Goal: Information Seeking & Learning: Learn about a topic

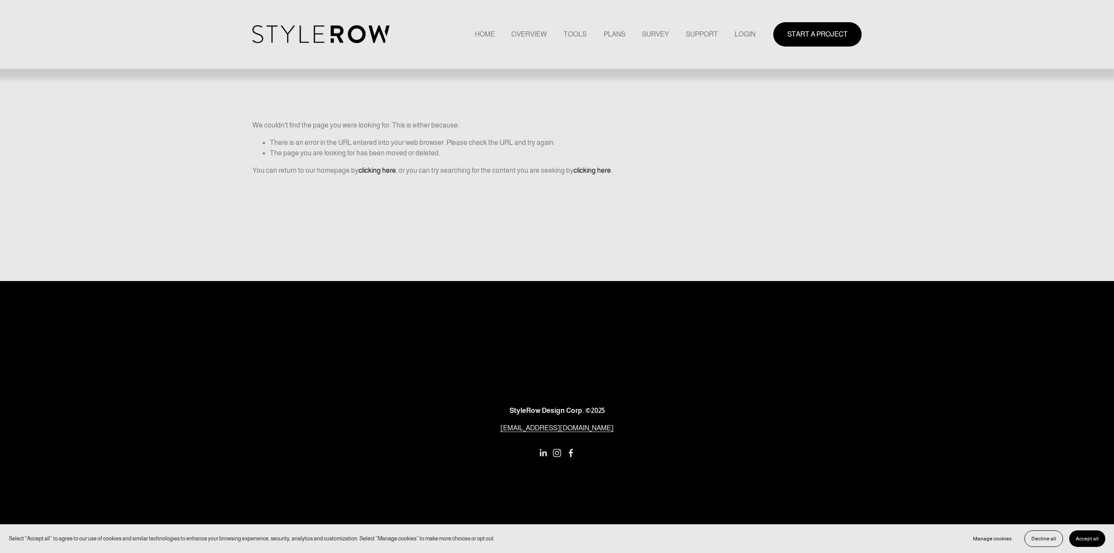
click at [736, 37] on link "LOGIN" at bounding box center [744, 34] width 21 height 12
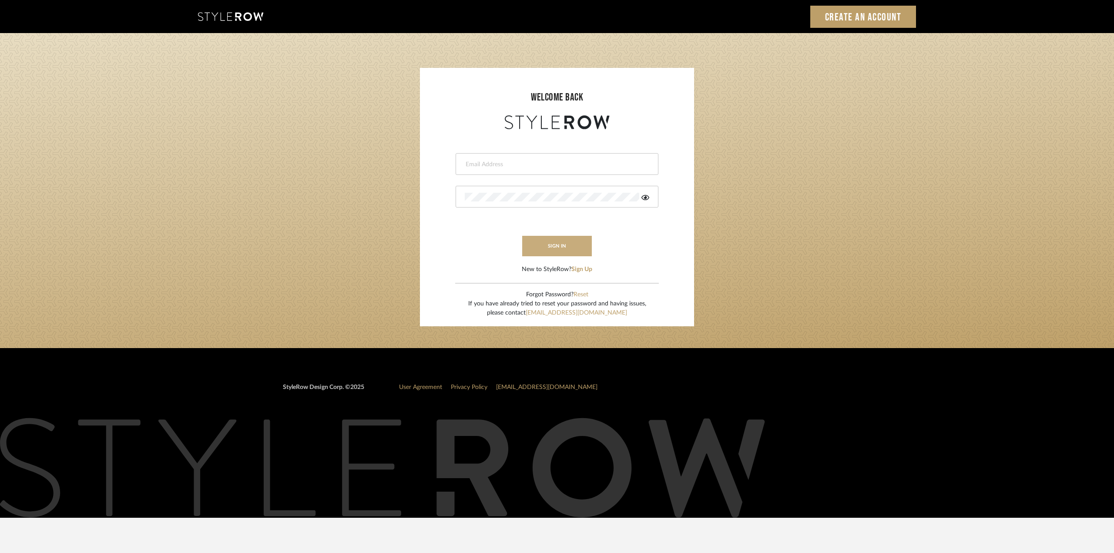
type input "[EMAIL_ADDRESS][DOMAIN_NAME]"
click at [545, 245] on button "sign in" at bounding box center [557, 246] width 70 height 20
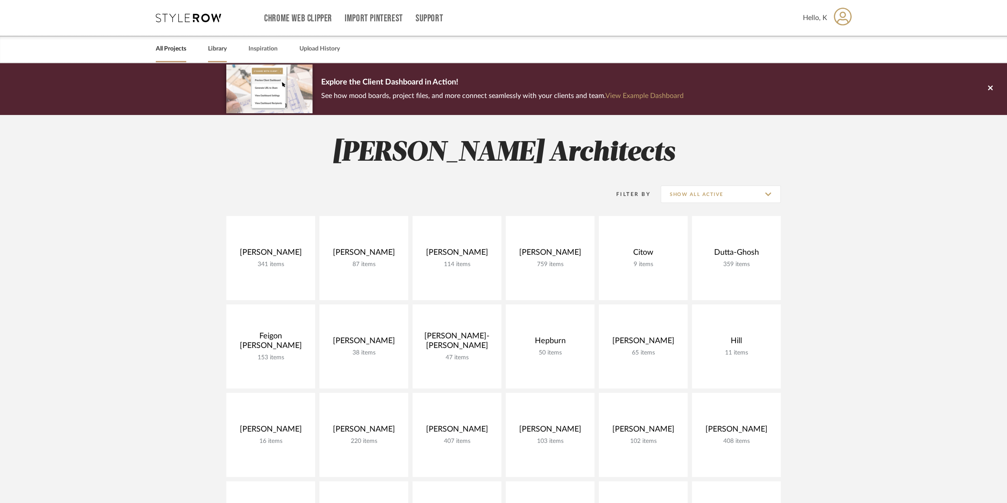
click at [216, 44] on link "Library" at bounding box center [217, 49] width 19 height 12
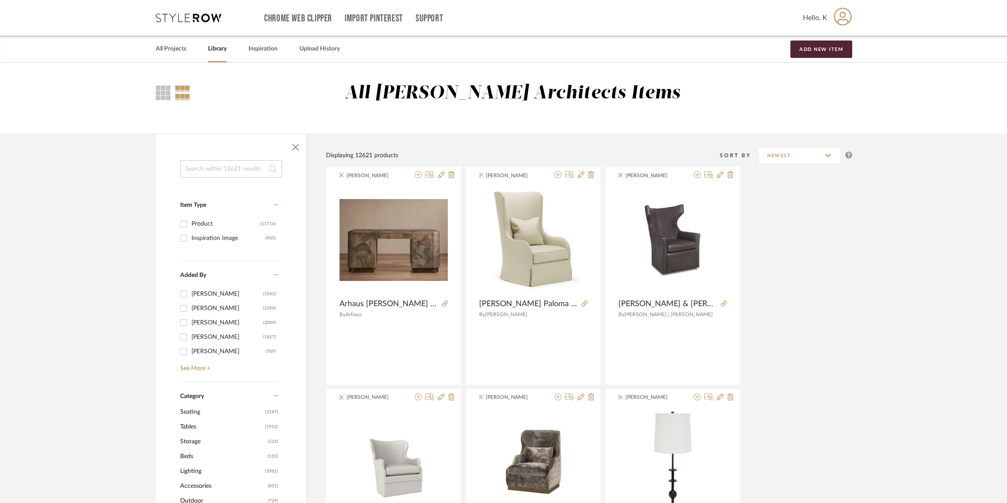
click at [239, 165] on input at bounding box center [231, 168] width 102 height 17
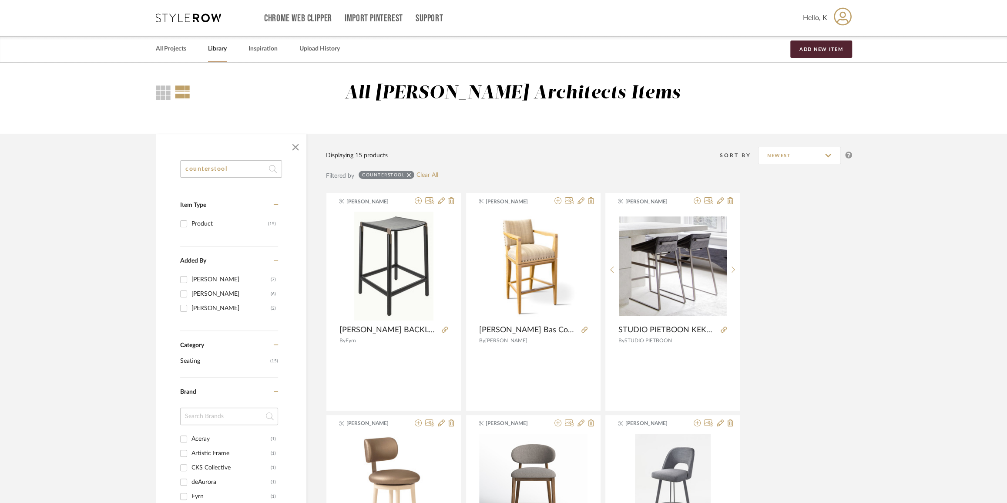
drag, startPoint x: 211, startPoint y: 169, endPoint x: 122, endPoint y: 170, distance: 88.3
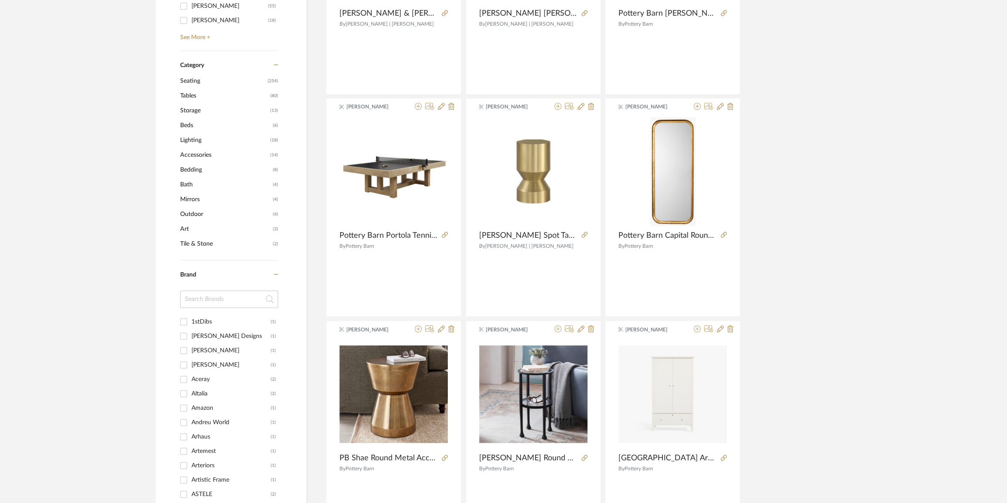
scroll to position [79, 0]
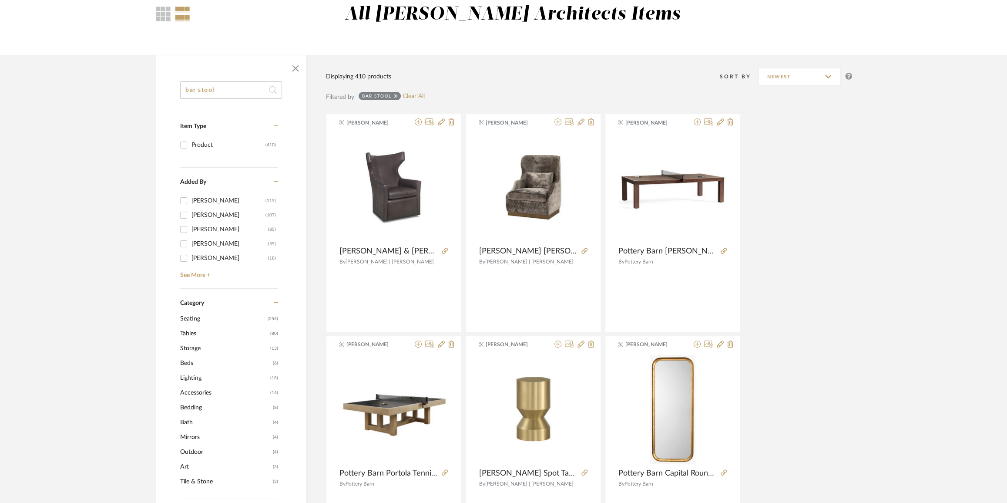
click at [194, 317] on span "Seating" at bounding box center [222, 318] width 85 height 15
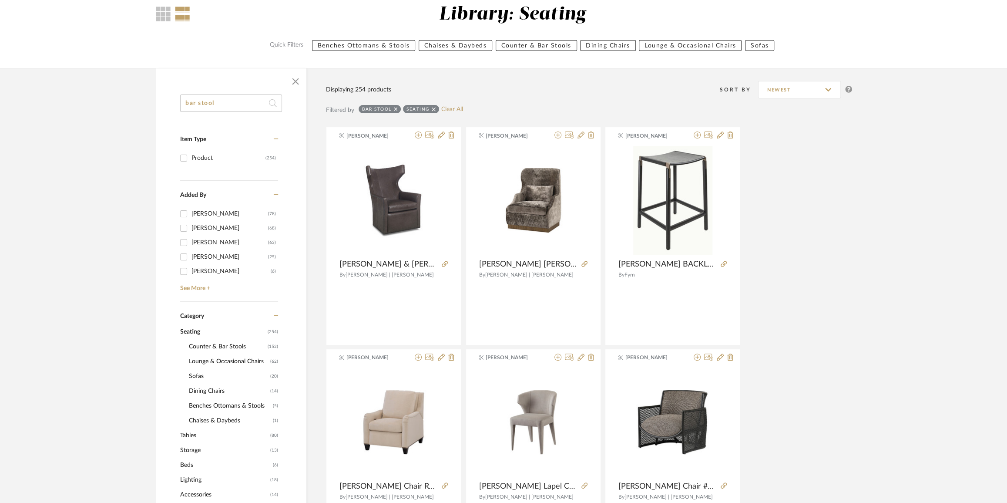
click at [239, 347] on span "Counter & Bar Stools" at bounding box center [227, 346] width 77 height 15
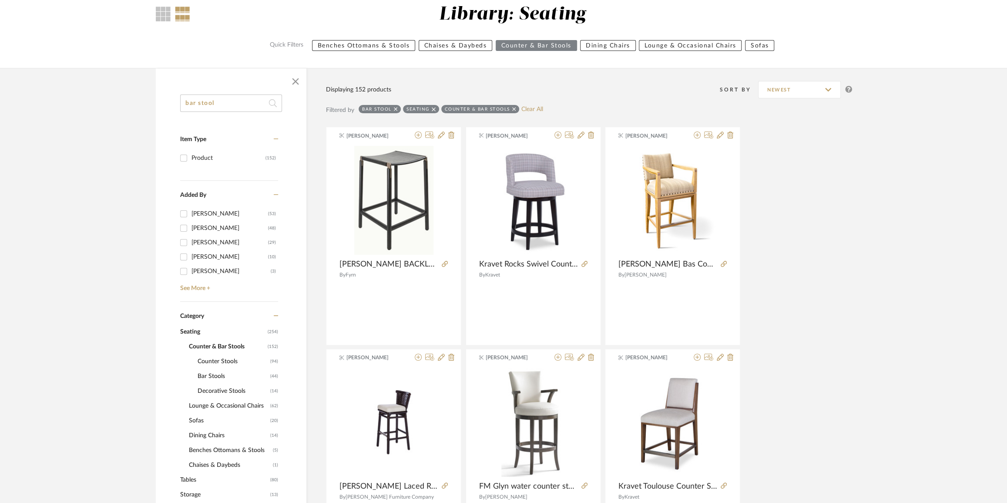
click at [221, 361] on span "Counter Stools" at bounding box center [233, 361] width 70 height 15
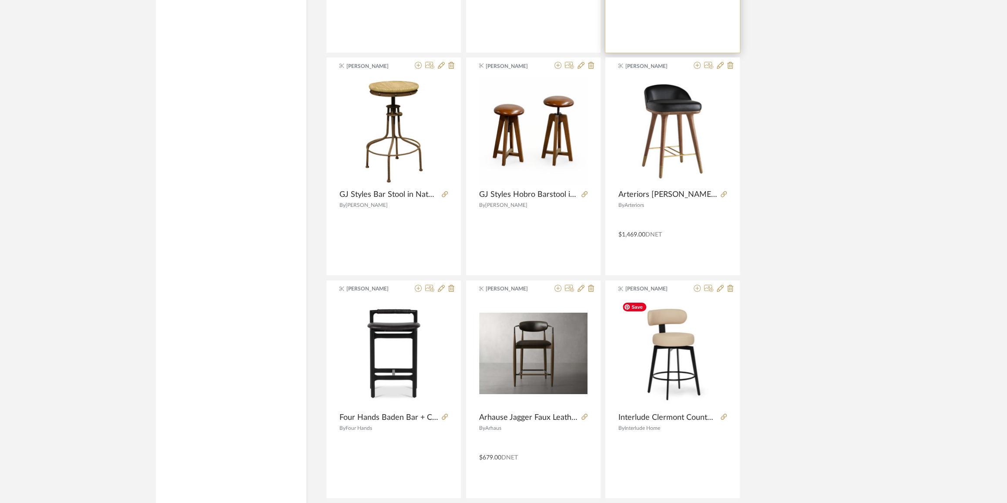
scroll to position [2459, 0]
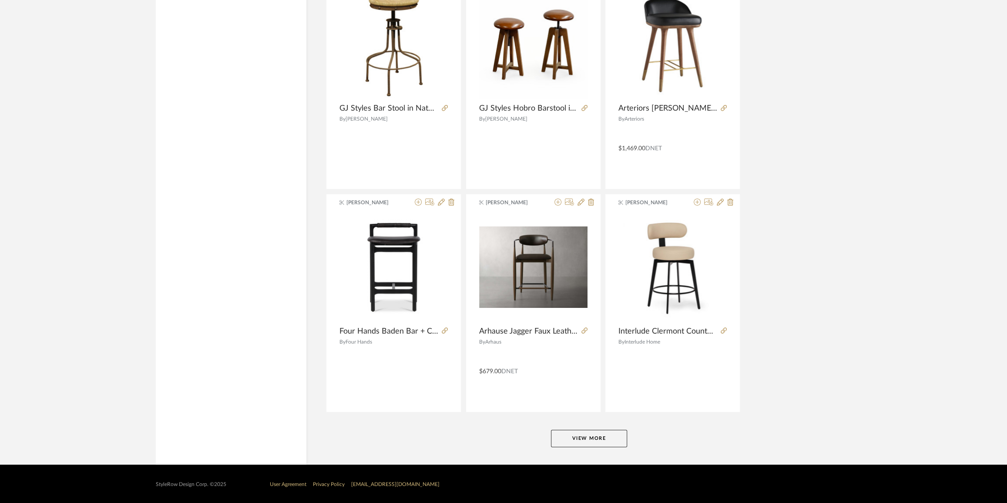
click at [579, 432] on button "View More" at bounding box center [589, 437] width 76 height 17
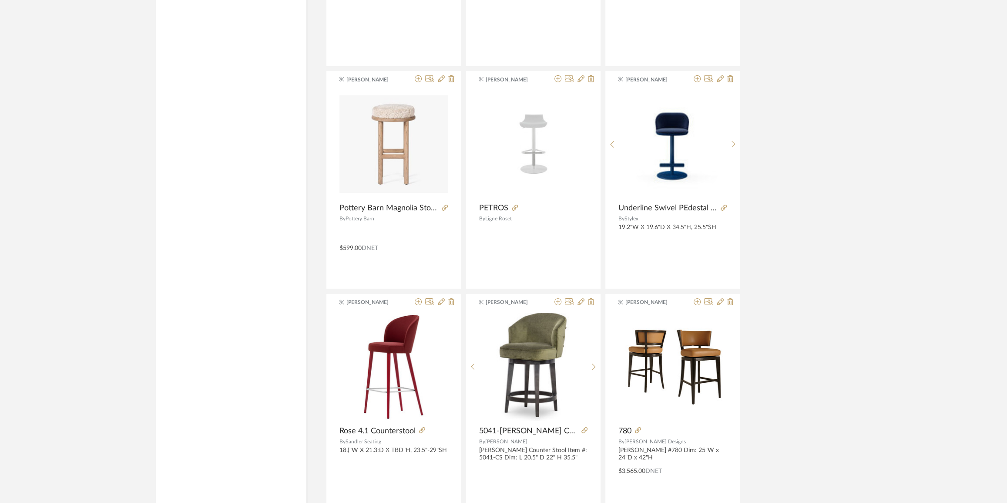
scroll to position [5109, 0]
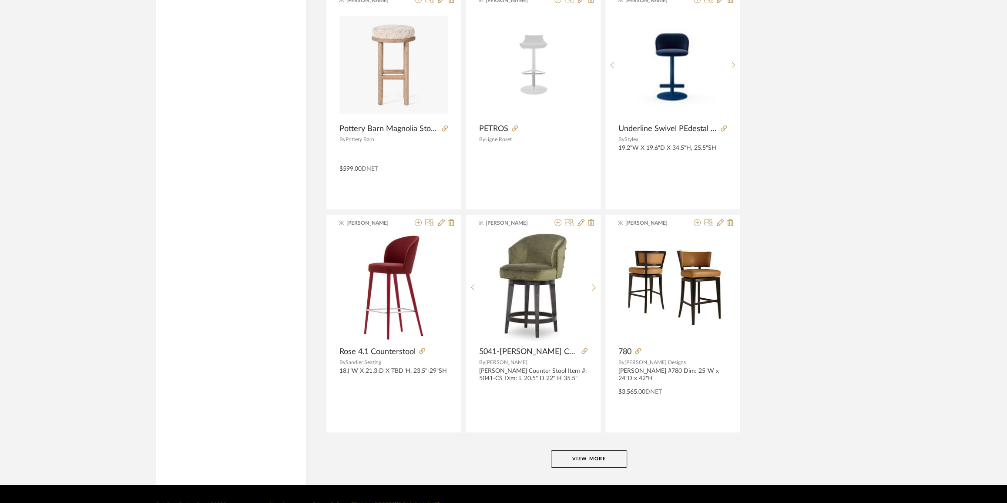
click at [594, 457] on button "View More" at bounding box center [589, 458] width 76 height 17
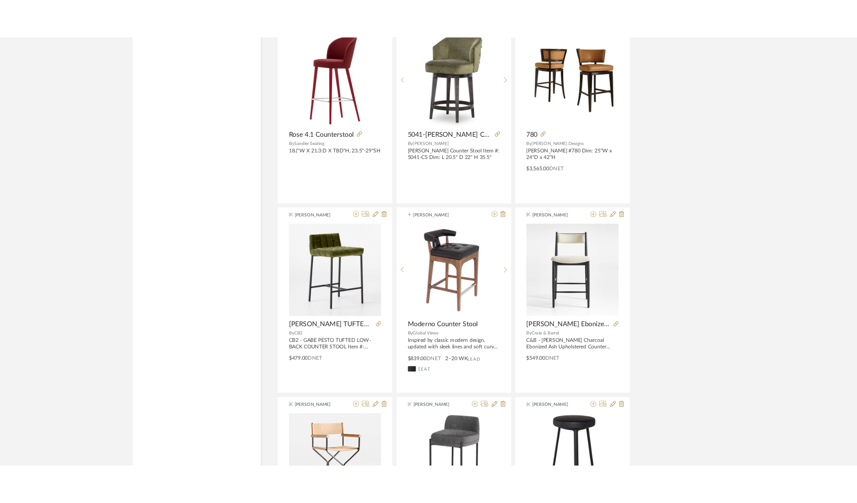
scroll to position [5544, 0]
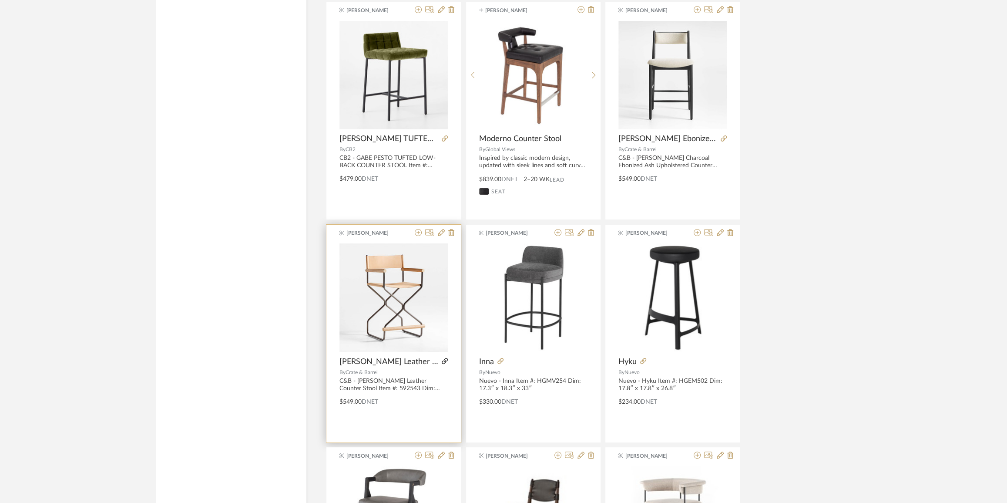
click at [444, 358] on icon at bounding box center [445, 361] width 6 height 6
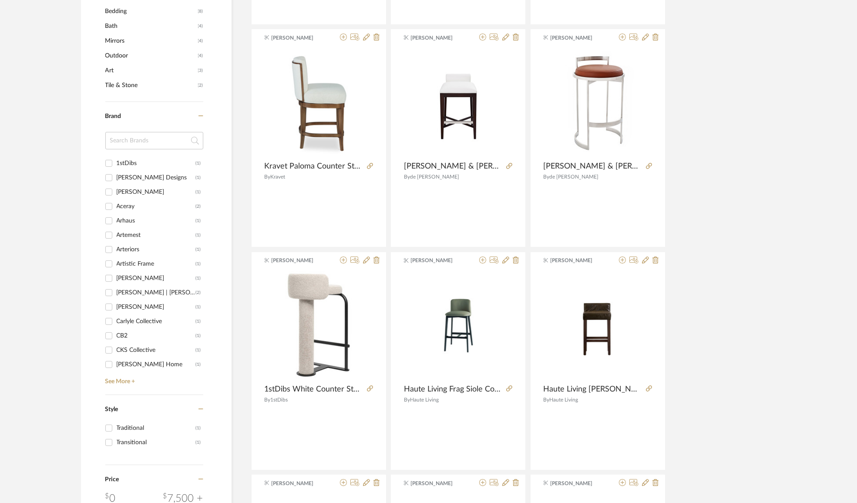
scroll to position [0, 0]
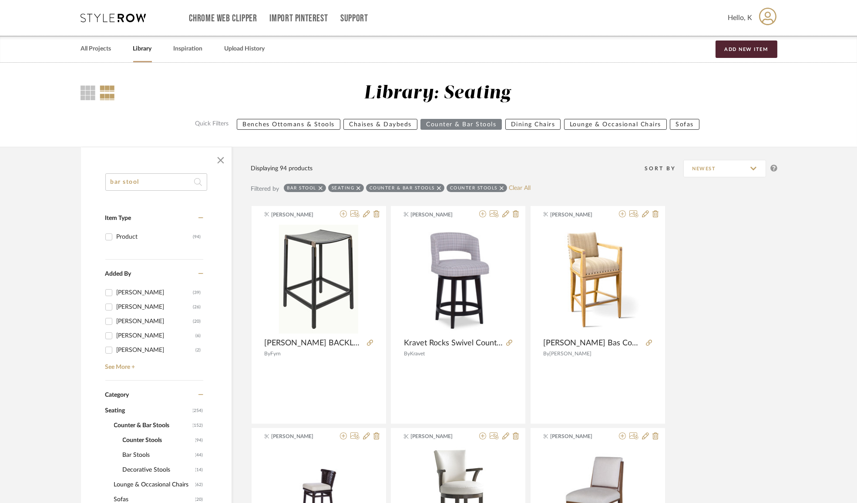
drag, startPoint x: 157, startPoint y: 183, endPoint x: 52, endPoint y: 185, distance: 105.3
type input "swivel"
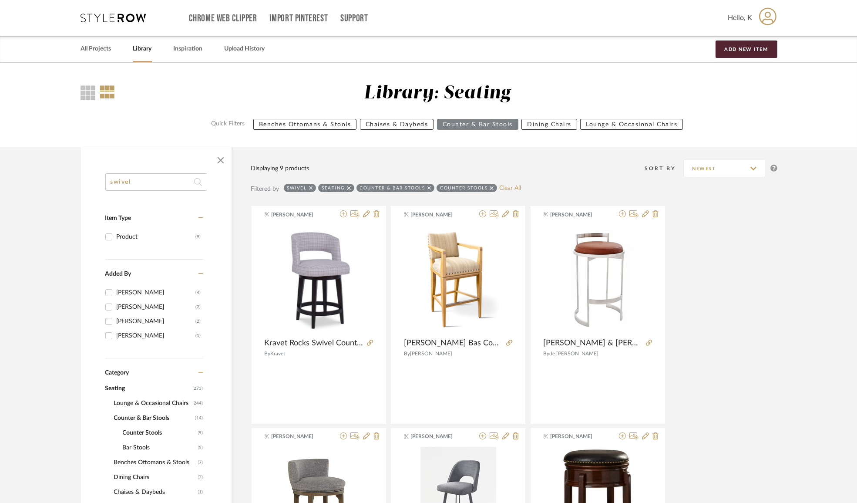
click at [430, 189] on div "Counter & Bar Stools" at bounding box center [395, 188] width 78 height 8
click at [428, 185] on icon at bounding box center [429, 188] width 4 height 6
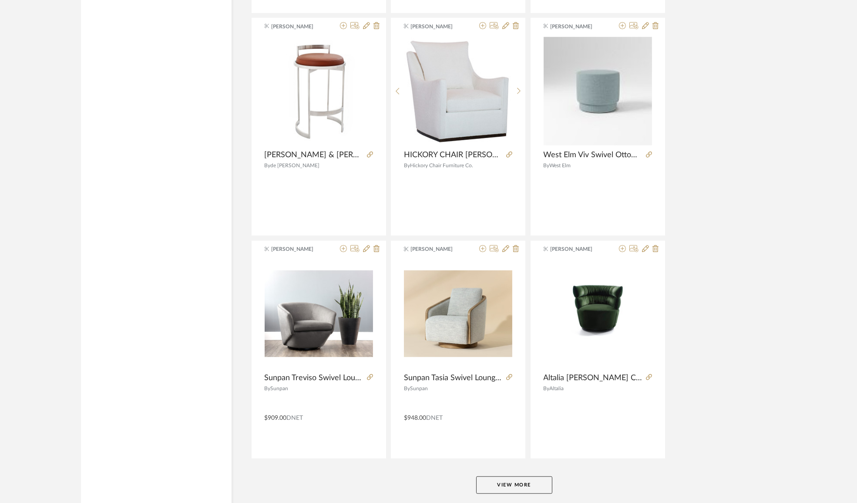
scroll to position [2459, 0]
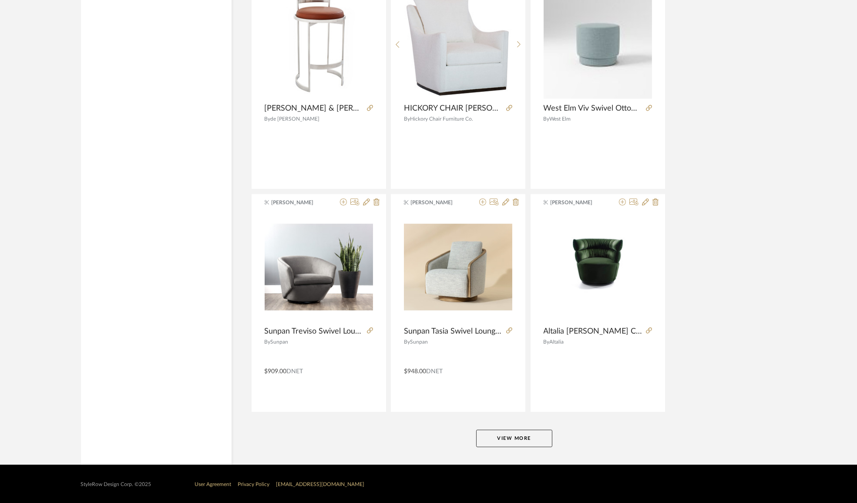
click at [521, 435] on button "View More" at bounding box center [514, 437] width 76 height 17
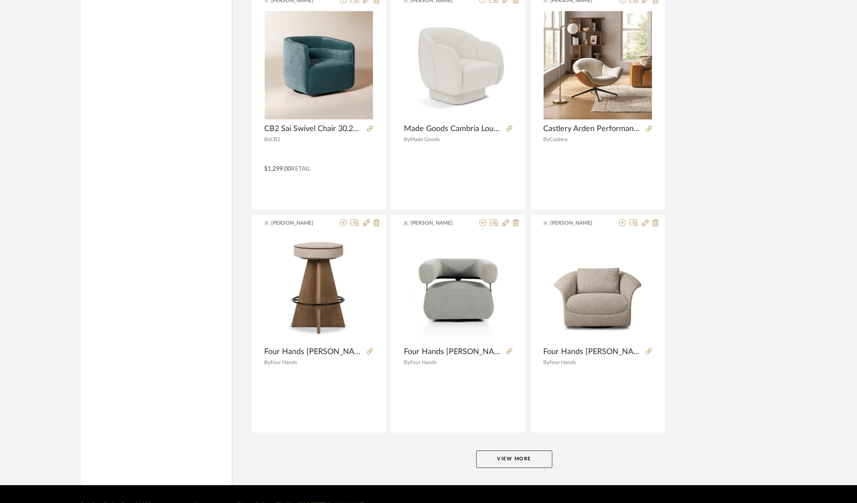
scroll to position [5129, 0]
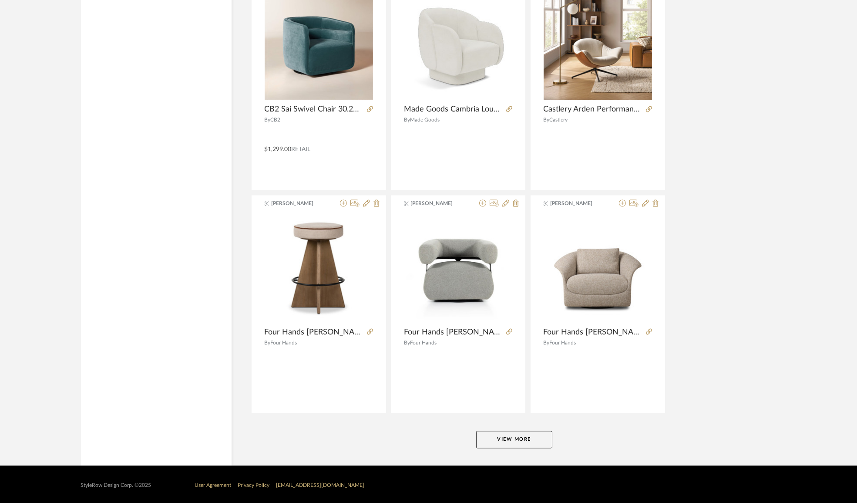
click at [544, 439] on button "View More" at bounding box center [514, 438] width 76 height 17
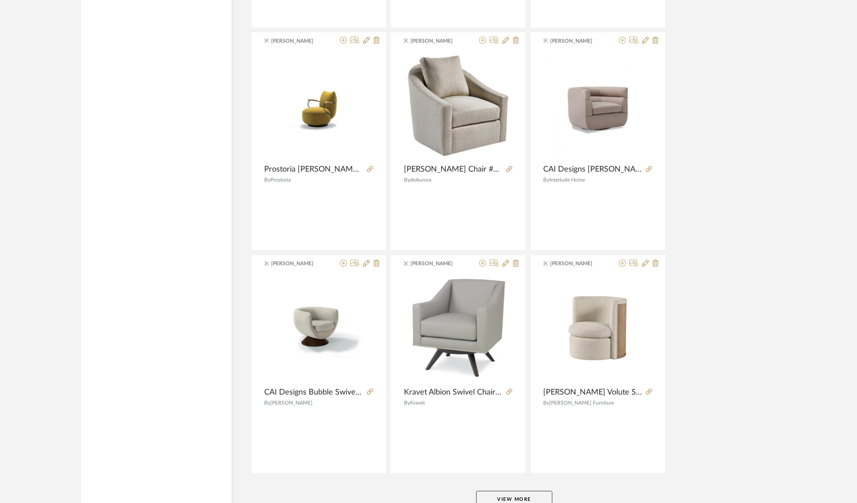
scroll to position [7779, 0]
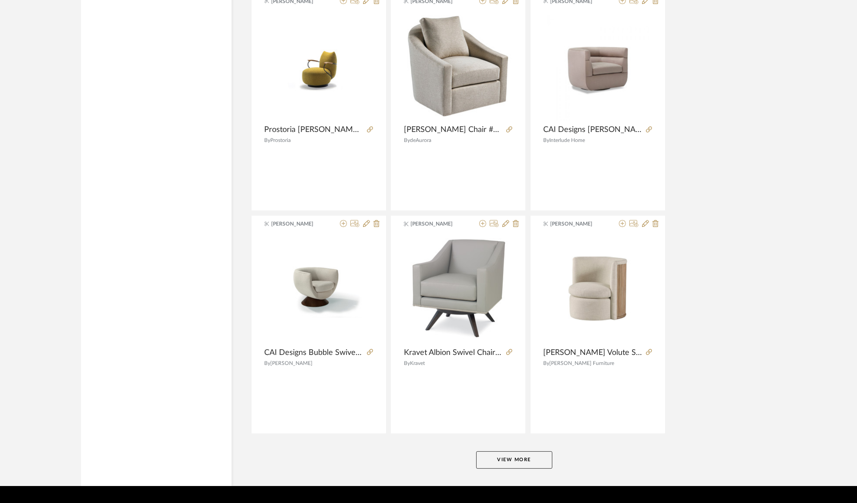
click at [528, 461] on button "View More" at bounding box center [514, 459] width 76 height 17
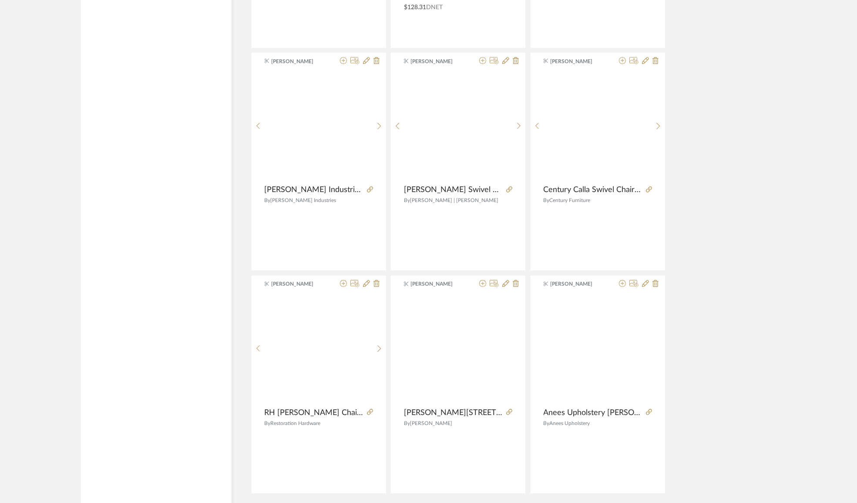
scroll to position [10468, 0]
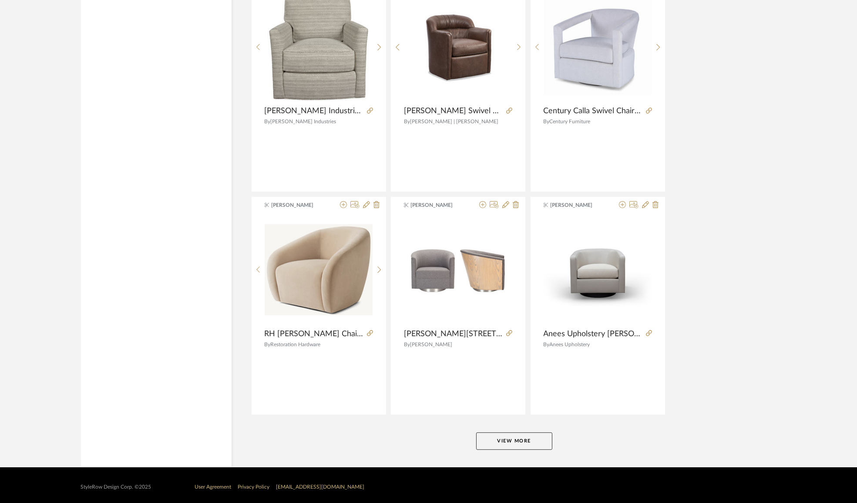
click at [522, 441] on button "View More" at bounding box center [514, 440] width 76 height 17
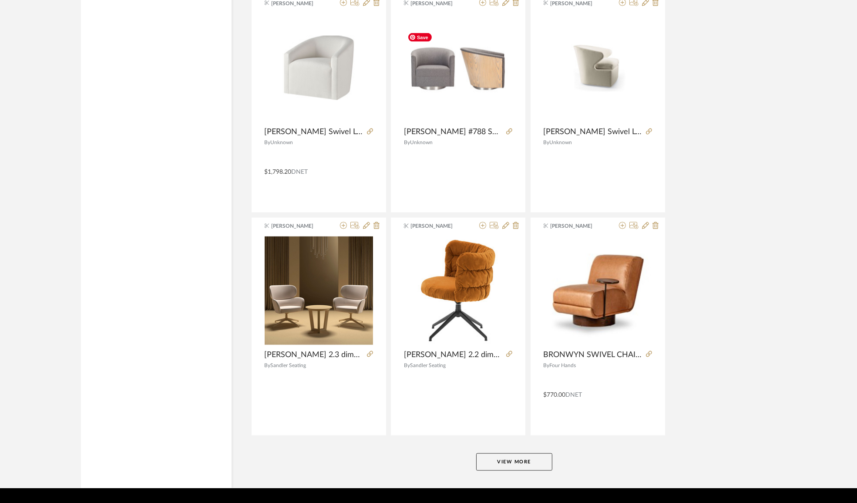
scroll to position [13138, 0]
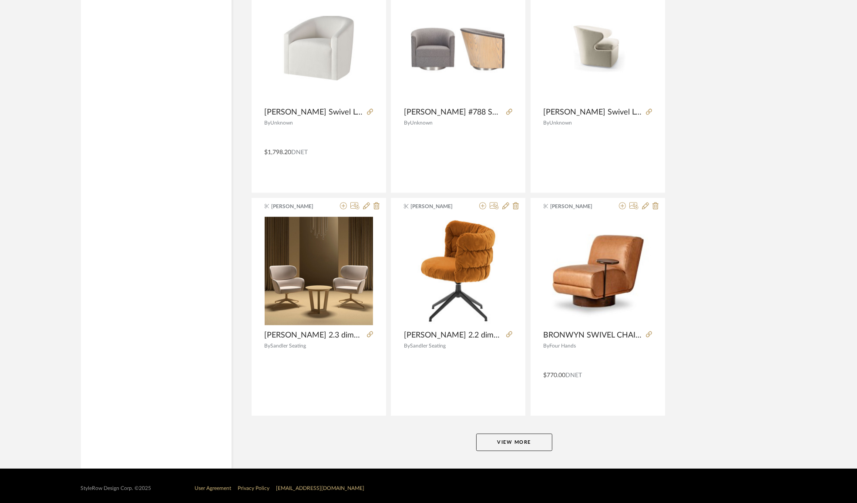
click at [507, 433] on button "View More" at bounding box center [514, 441] width 76 height 17
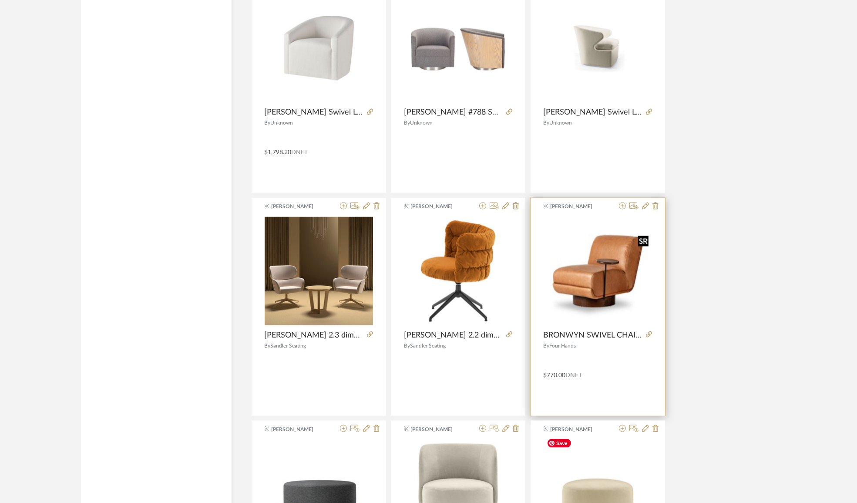
scroll to position [13296, 0]
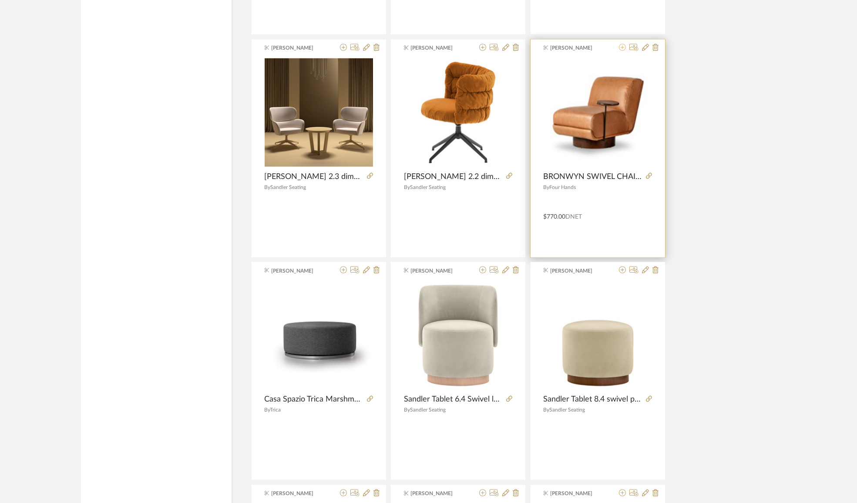
click at [623, 44] on icon at bounding box center [622, 47] width 7 height 7
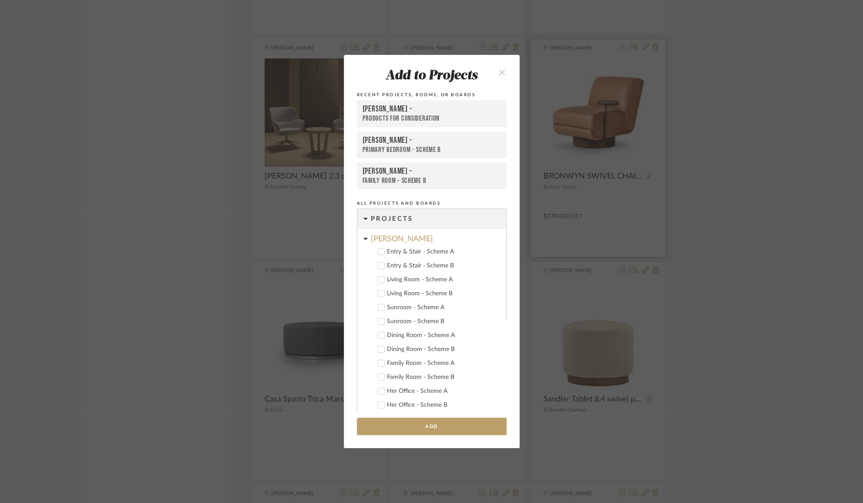
scroll to position [647, 0]
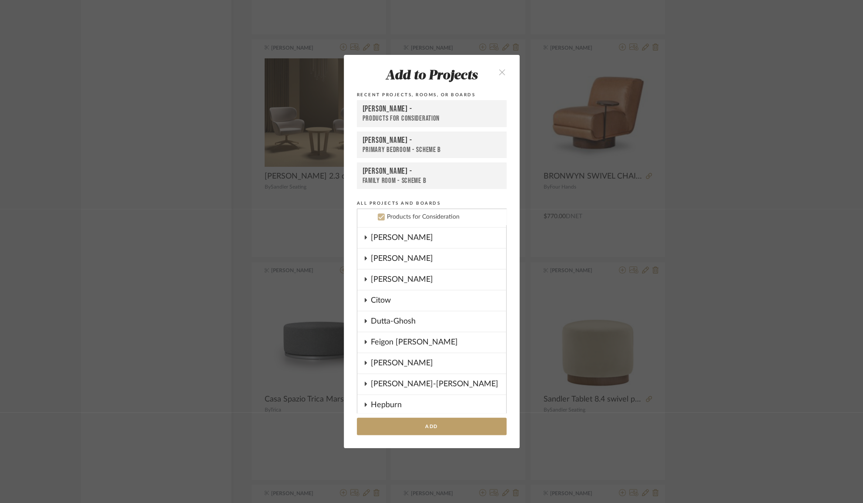
click at [429, 112] on div "Boutross -" at bounding box center [431, 109] width 138 height 10
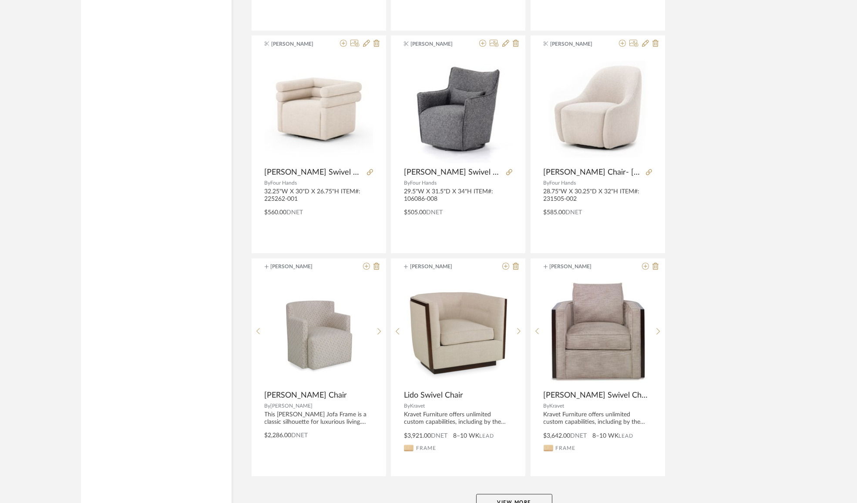
scroll to position [15807, 0]
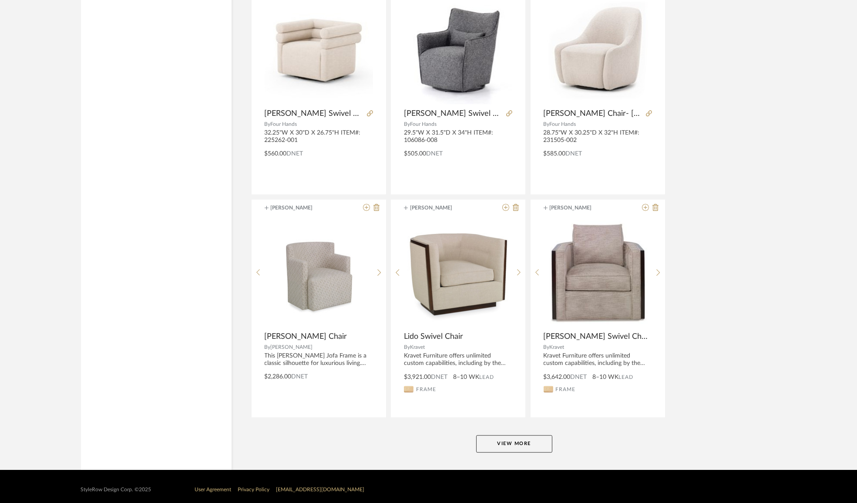
click at [533, 435] on button "View More" at bounding box center [514, 443] width 76 height 17
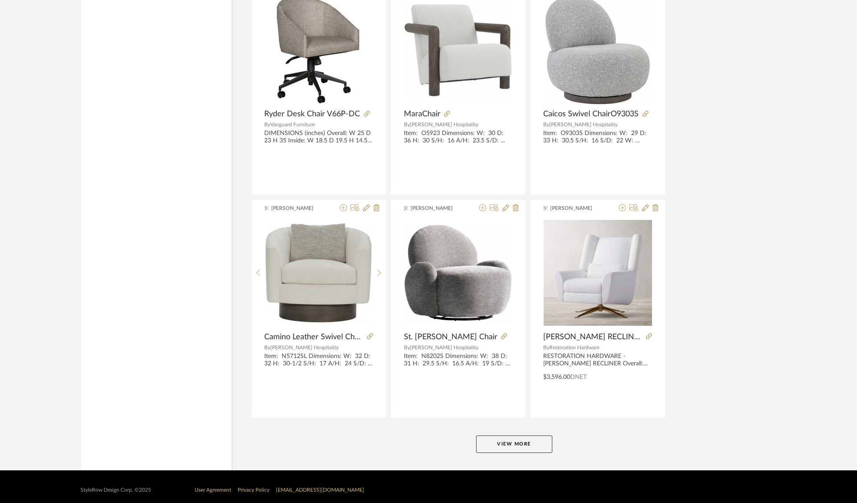
scroll to position [18438, 0]
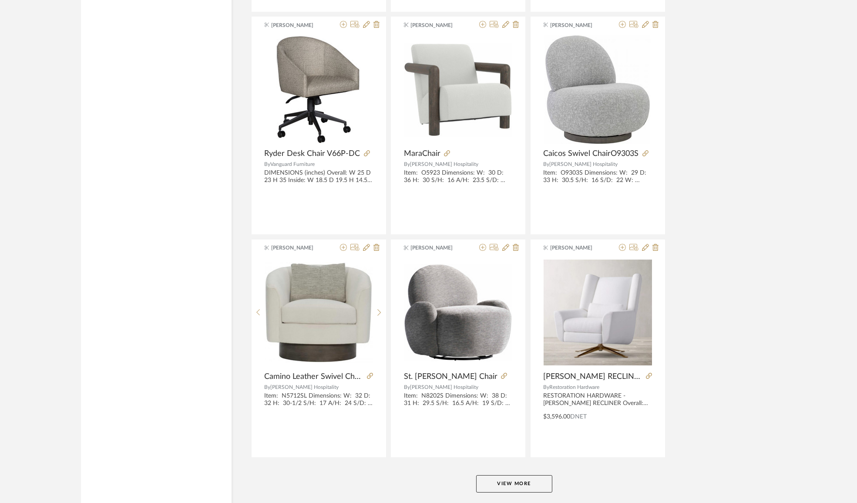
click at [511, 475] on button "View More" at bounding box center [514, 483] width 76 height 17
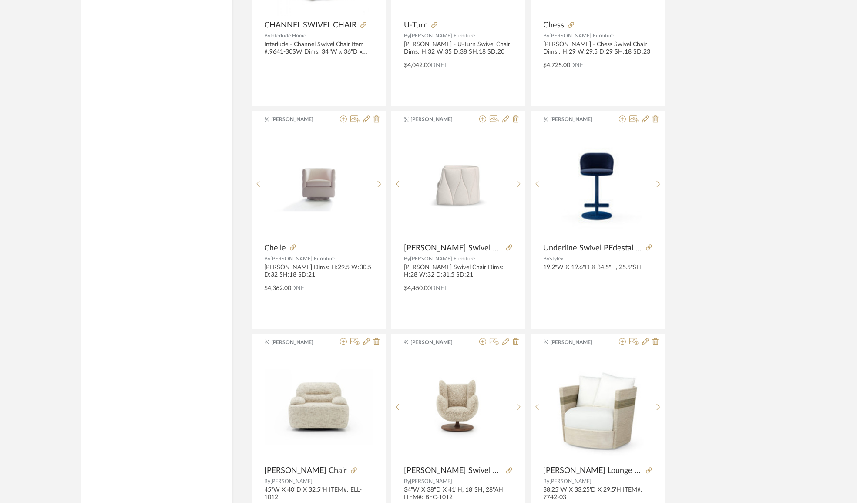
scroll to position [17151, 0]
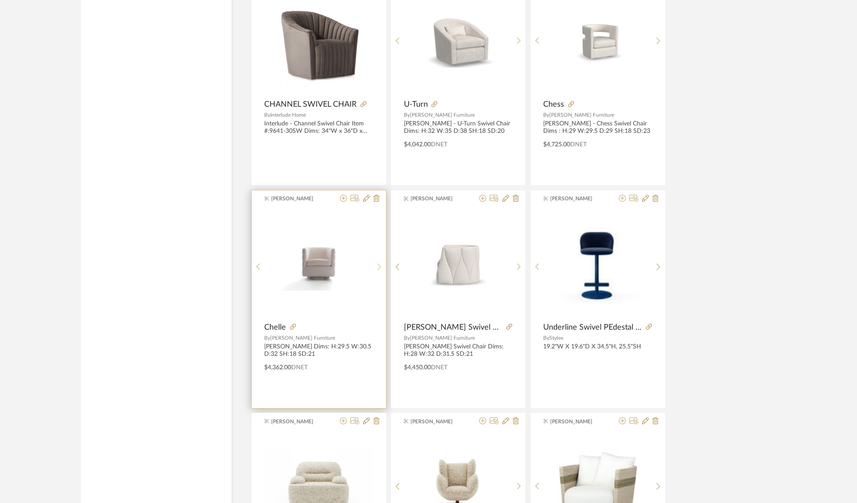
click at [377, 263] on icon at bounding box center [379, 266] width 4 height 7
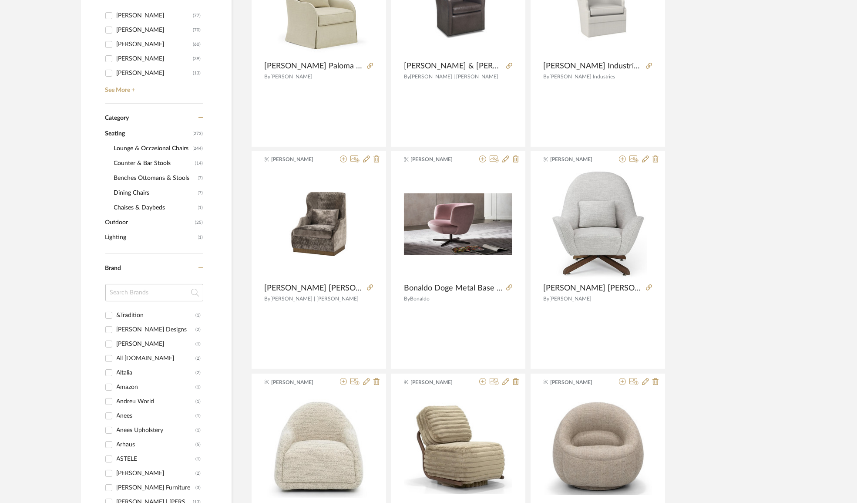
scroll to position [435, 0]
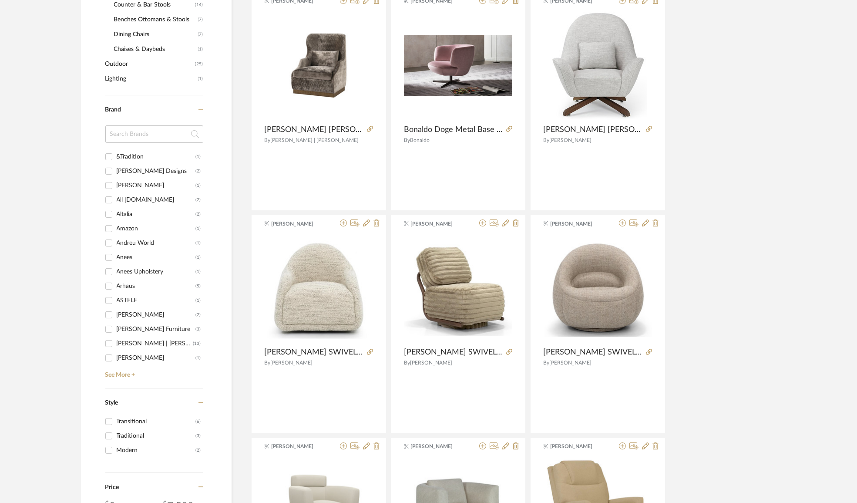
click at [124, 79] on span "Lighting" at bounding box center [150, 78] width 90 height 15
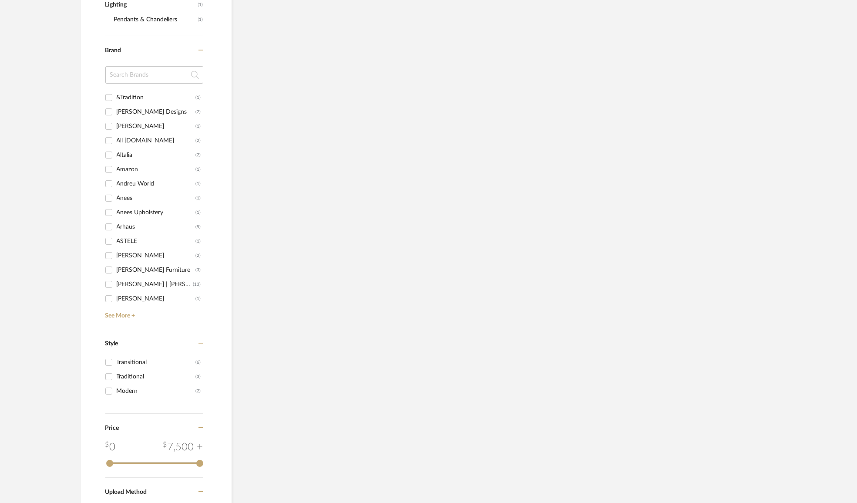
scroll to position [173, 0]
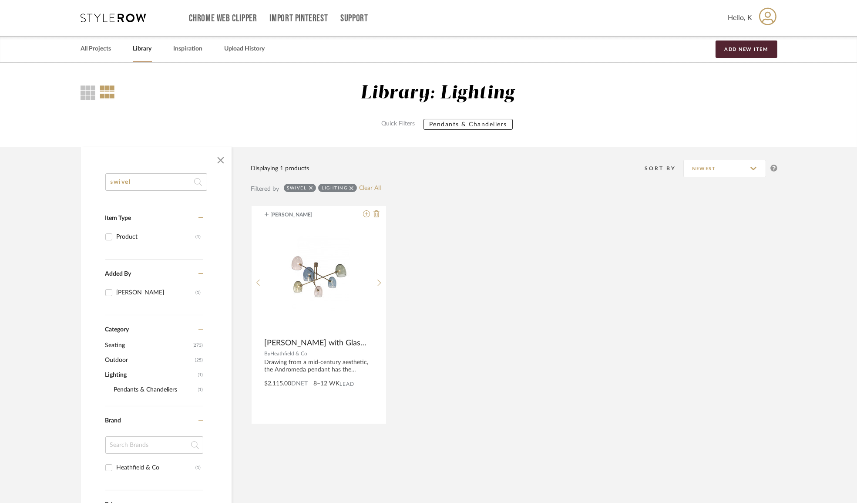
click at [312, 187] on icon at bounding box center [311, 188] width 4 height 6
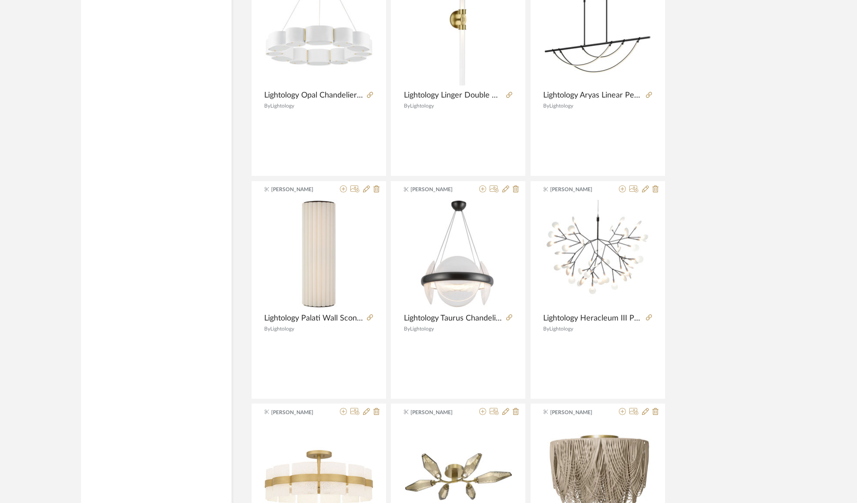
scroll to position [1780, 0]
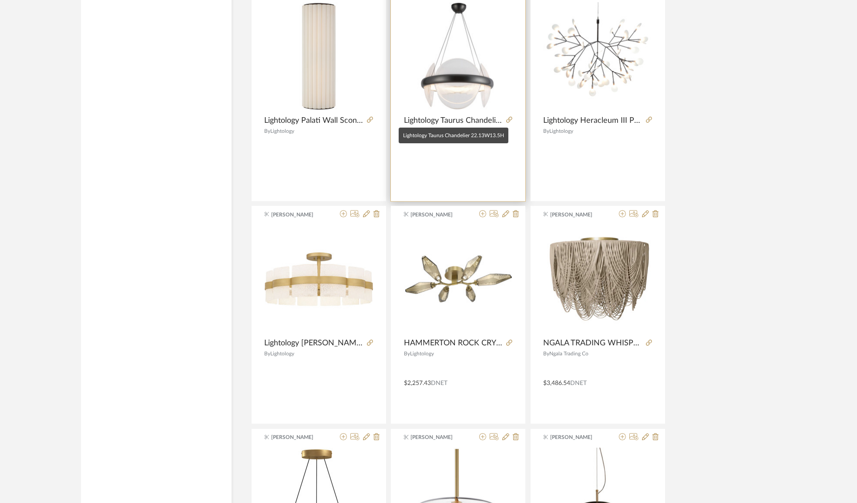
click at [460, 121] on span "Lightology Taurus Chandelier 22.13W13.5H" at bounding box center [453, 121] width 99 height 10
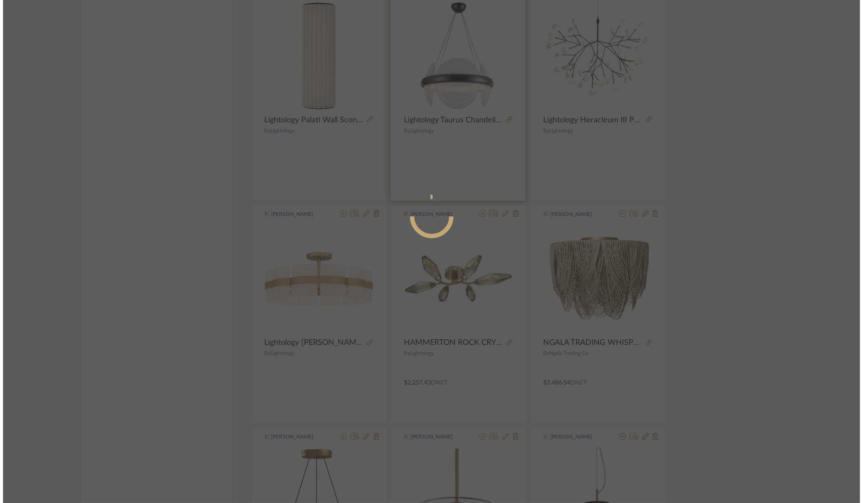
scroll to position [0, 0]
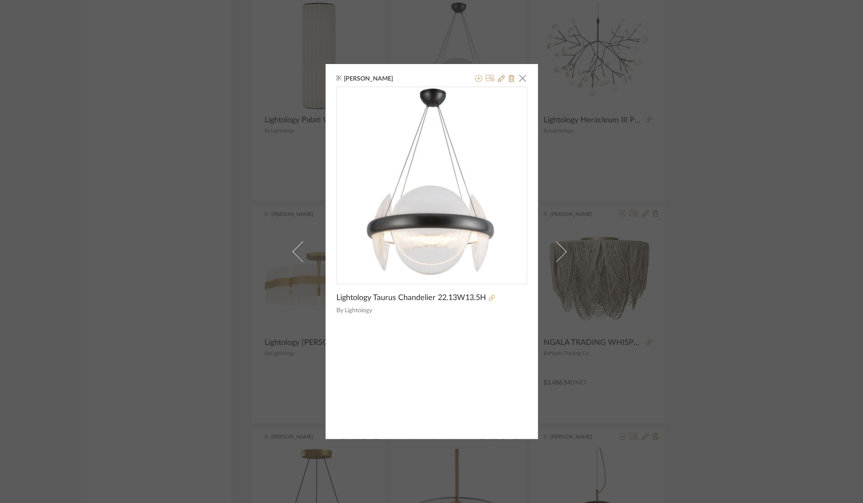
click at [489, 295] on icon at bounding box center [492, 298] width 6 height 6
click at [712, 201] on div "Danielle Kriston × Lightology Taurus Chandelier 22.13W13.5H By Lightology" at bounding box center [431, 251] width 863 height 503
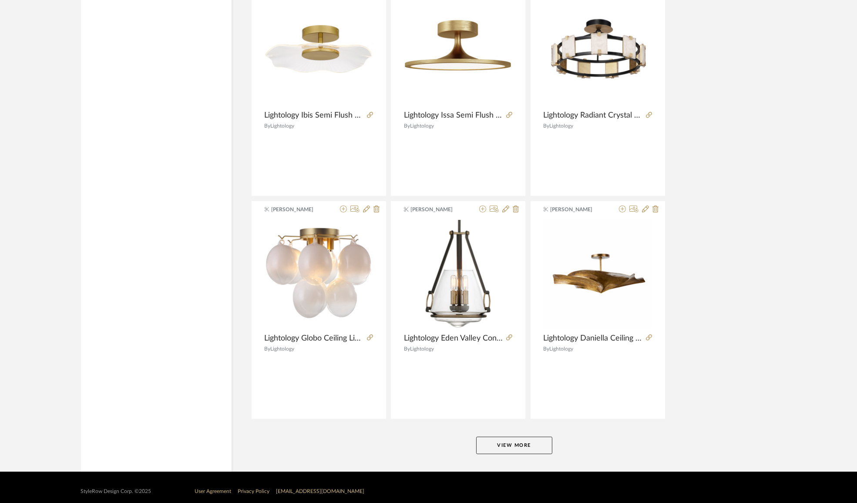
scroll to position [2459, 0]
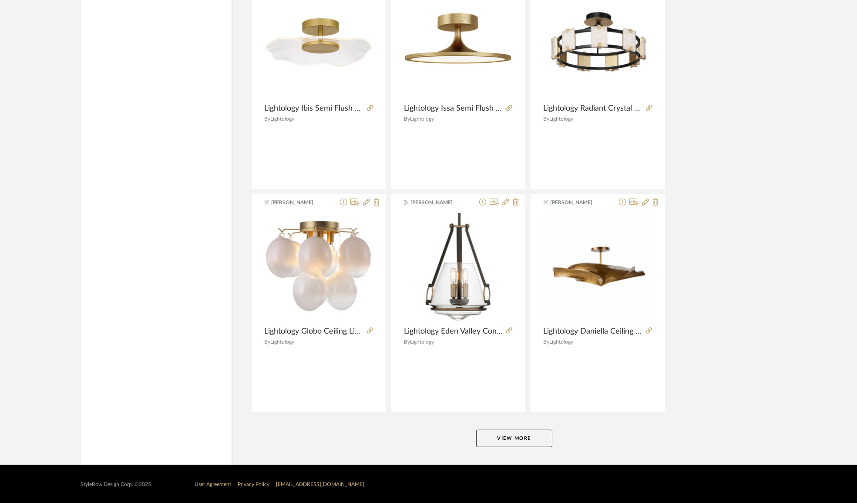
click at [502, 438] on button "View More" at bounding box center [514, 437] width 76 height 17
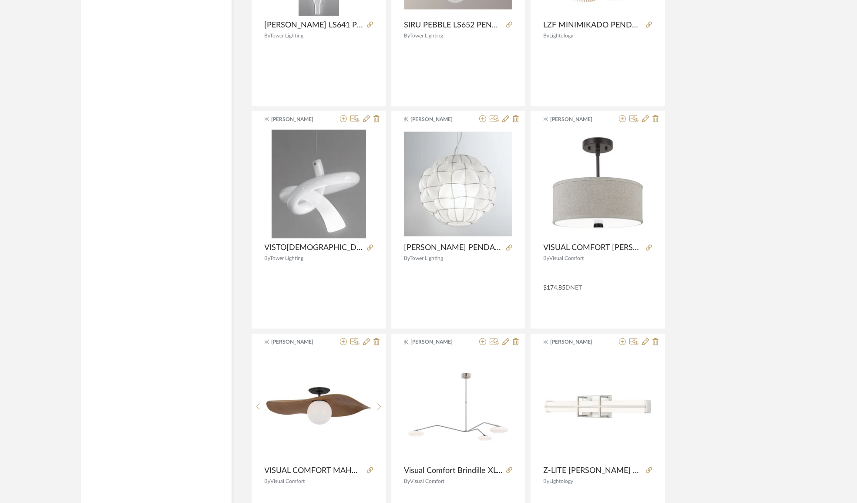
scroll to position [5129, 0]
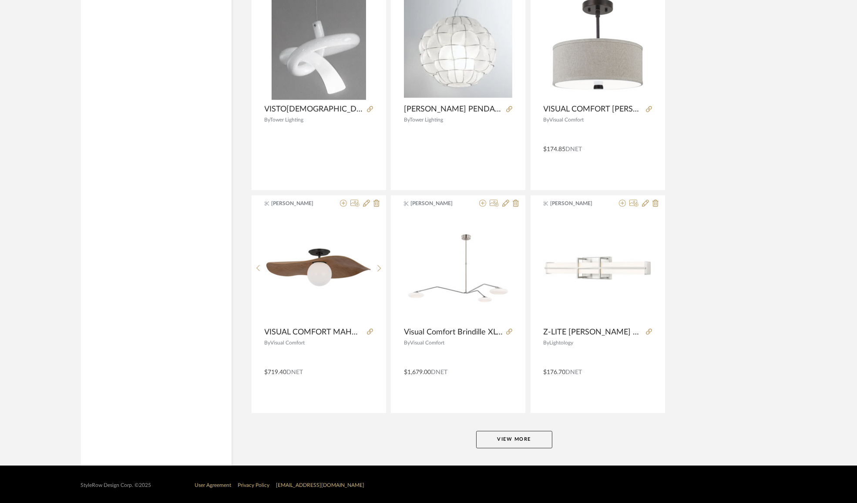
click at [519, 438] on button "View More" at bounding box center [514, 438] width 76 height 17
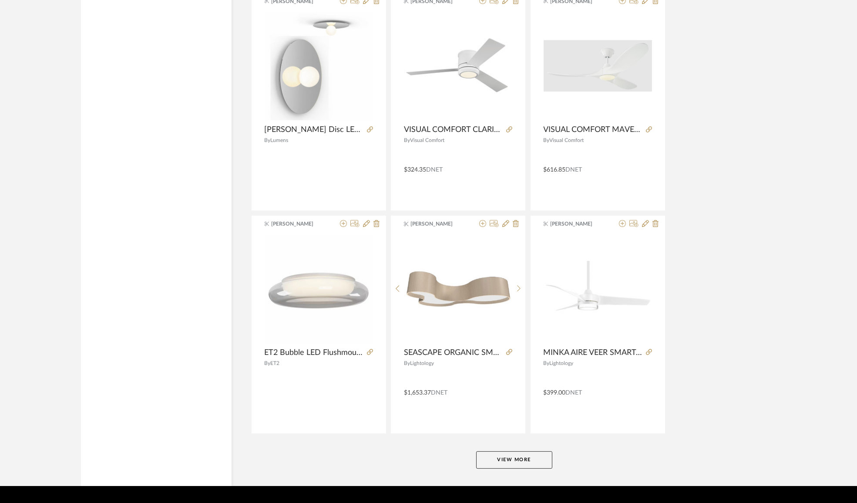
scroll to position [7799, 0]
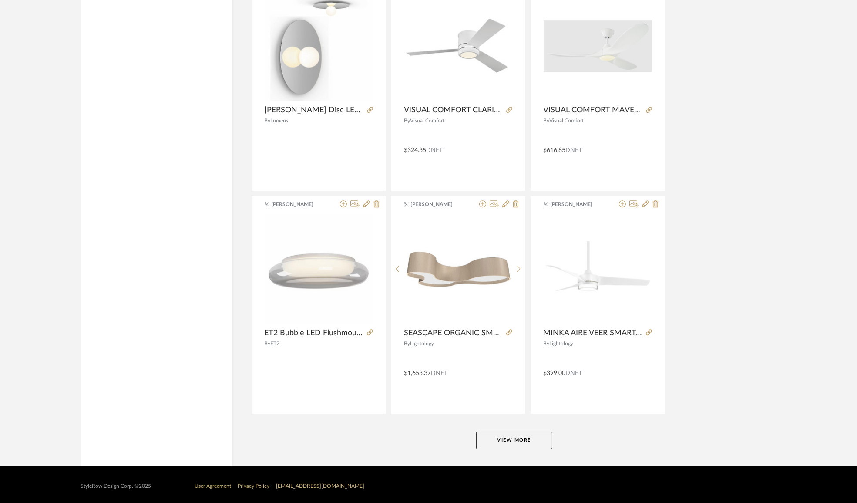
click at [531, 441] on button "View More" at bounding box center [514, 439] width 76 height 17
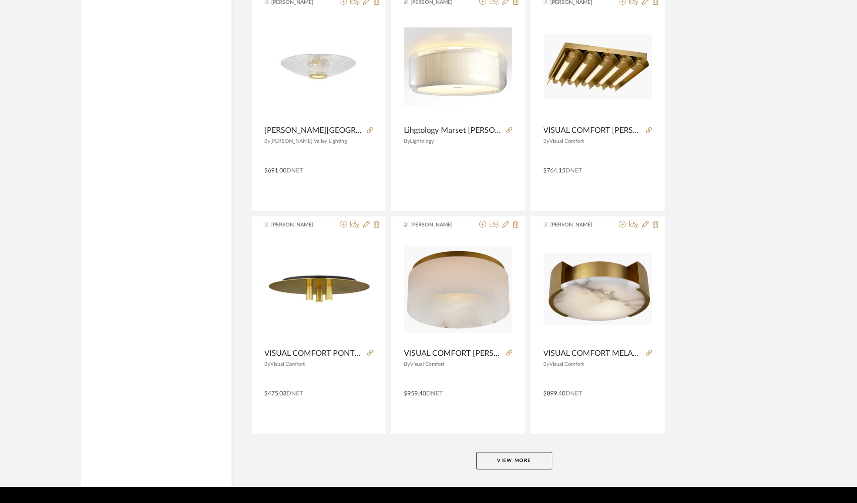
scroll to position [10468, 0]
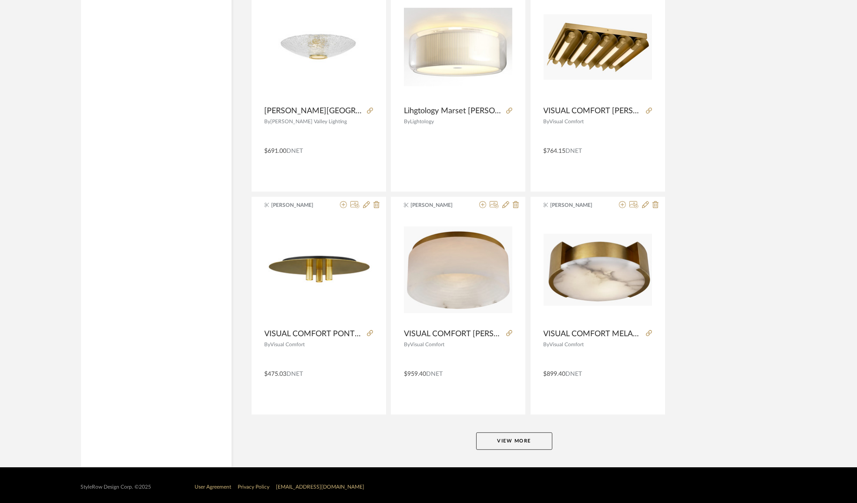
click at [540, 436] on button "View More" at bounding box center [514, 440] width 76 height 17
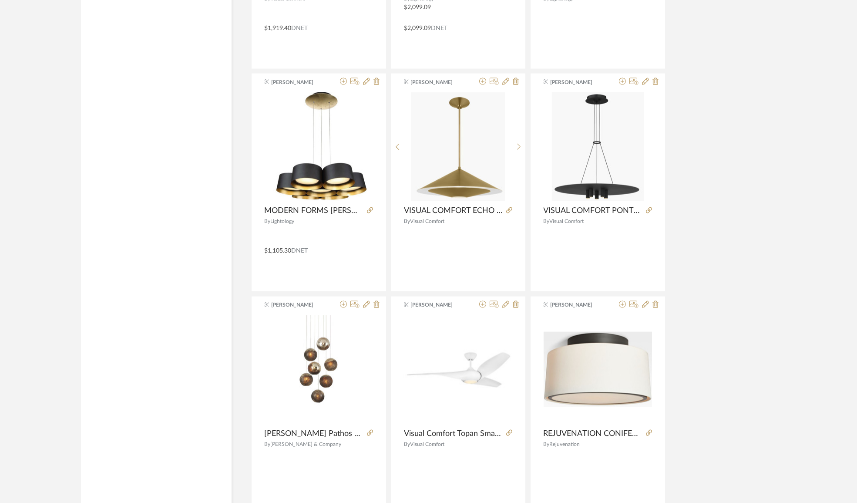
scroll to position [13138, 0]
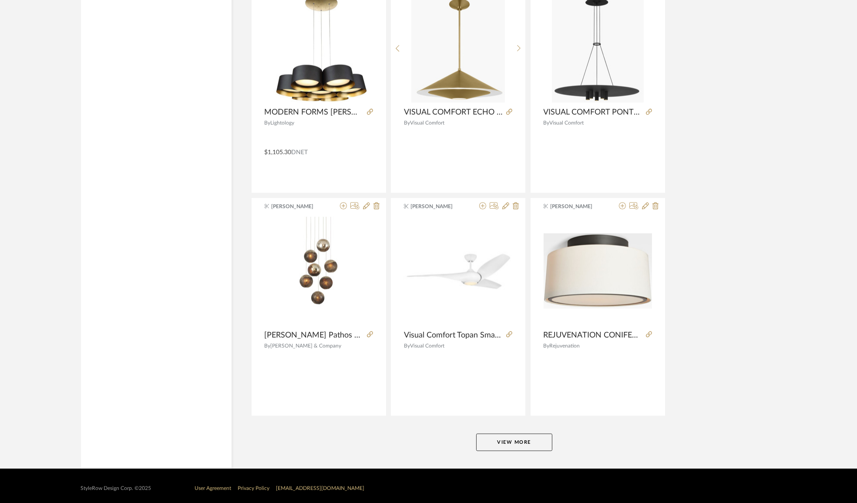
click at [536, 438] on button "View More" at bounding box center [514, 441] width 76 height 17
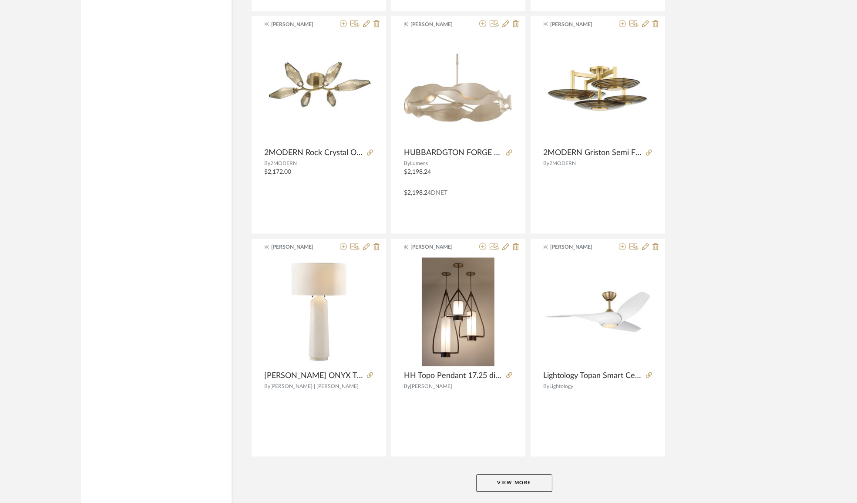
scroll to position [15807, 0]
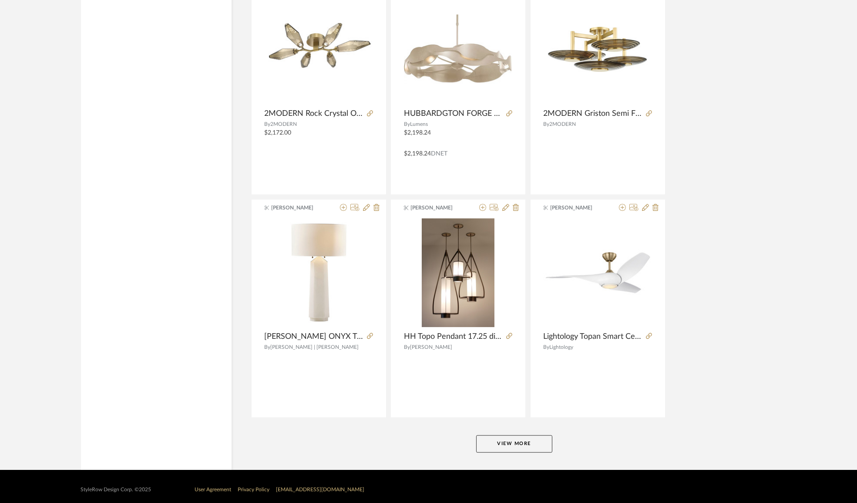
click at [517, 435] on button "View More" at bounding box center [514, 443] width 76 height 17
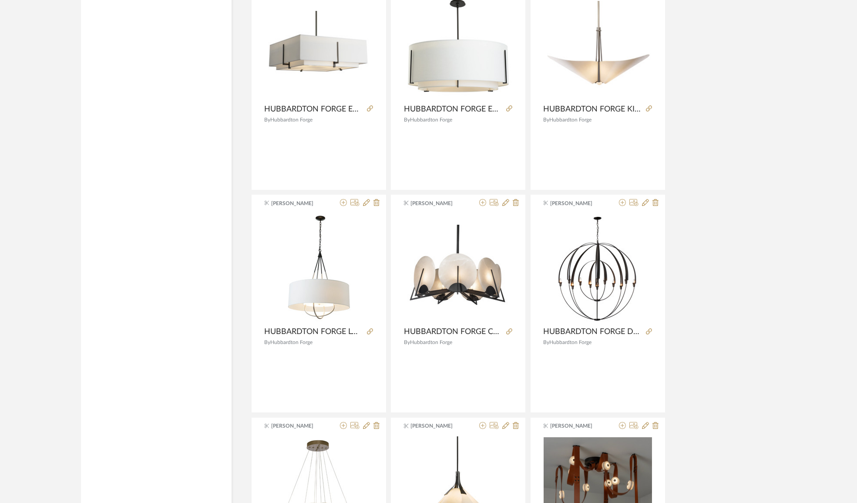
scroll to position [18457, 0]
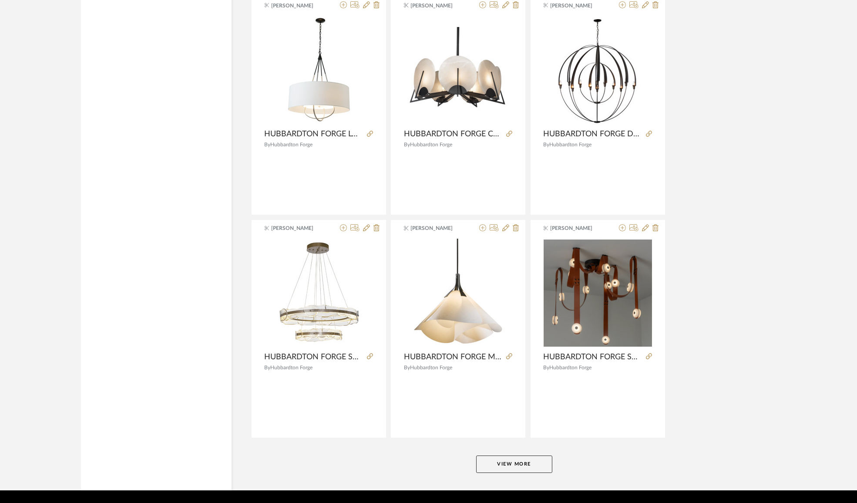
click at [483, 455] on button "View More" at bounding box center [514, 463] width 76 height 17
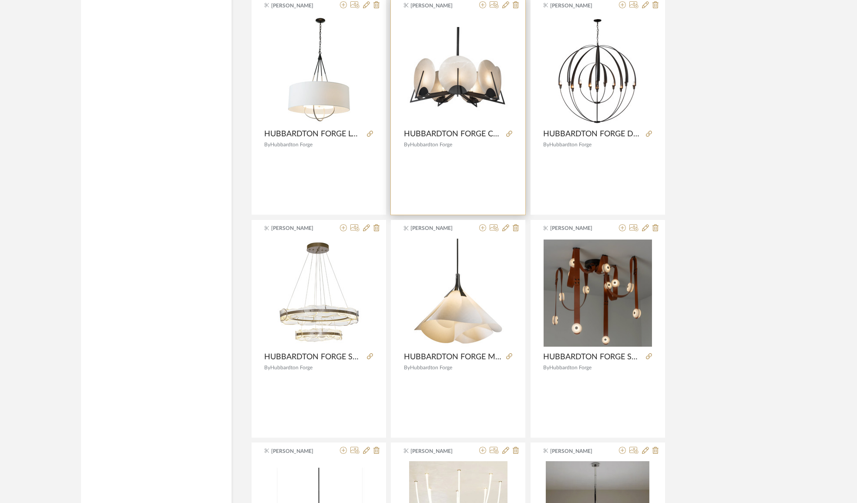
scroll to position [18418, 0]
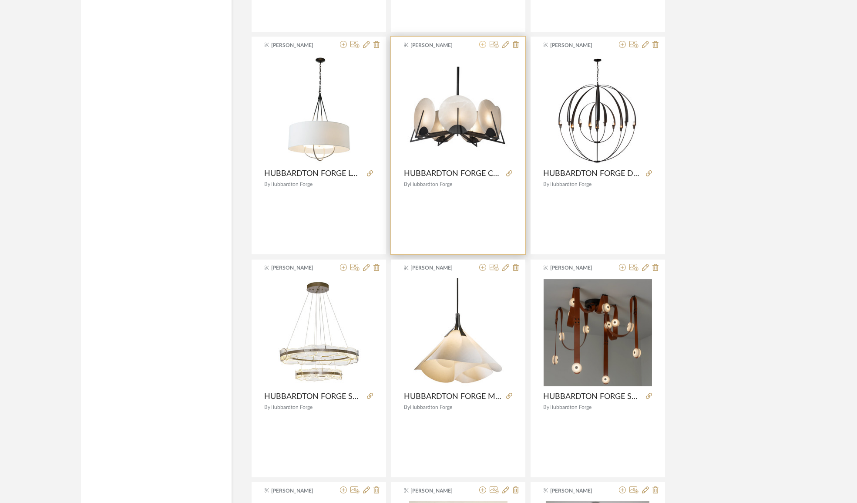
click at [485, 41] on icon at bounding box center [482, 44] width 7 height 7
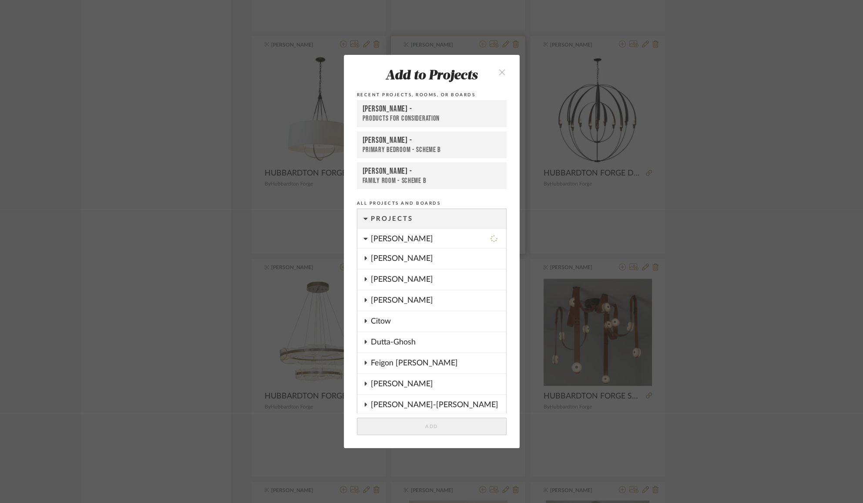
scroll to position [647, 0]
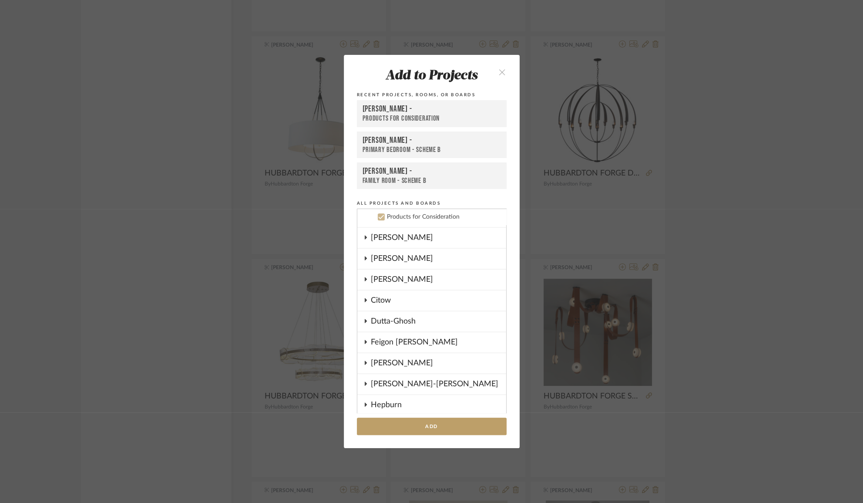
click at [397, 112] on div "Boutross -" at bounding box center [431, 109] width 138 height 10
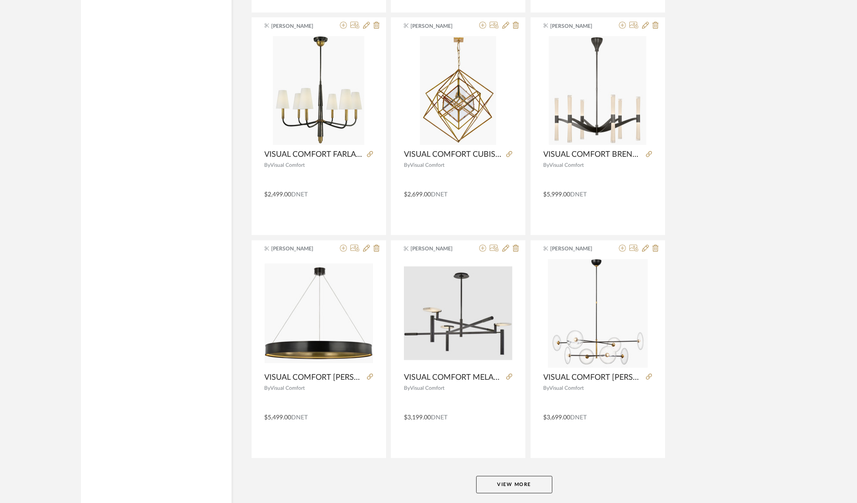
scroll to position [21146, 0]
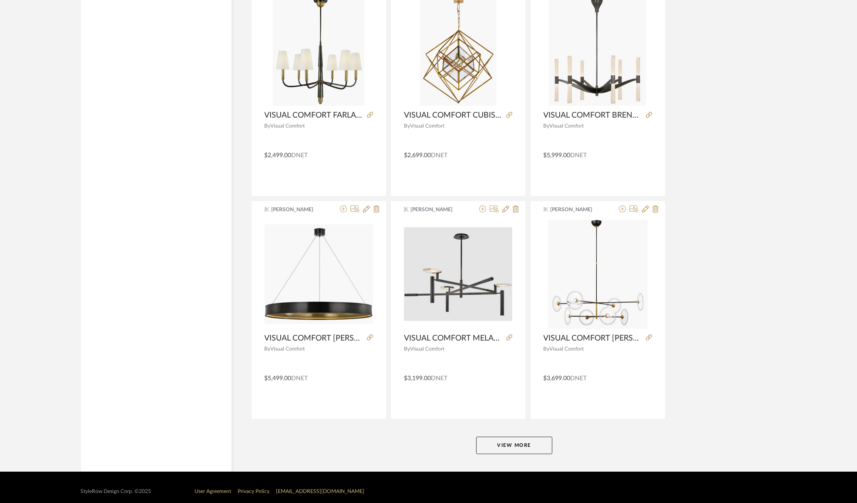
click at [532, 438] on button "View More" at bounding box center [514, 444] width 76 height 17
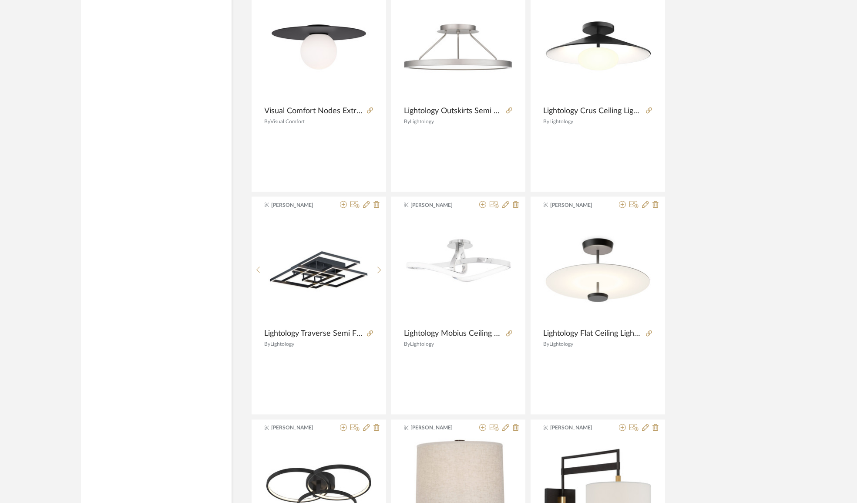
scroll to position [23816, 0]
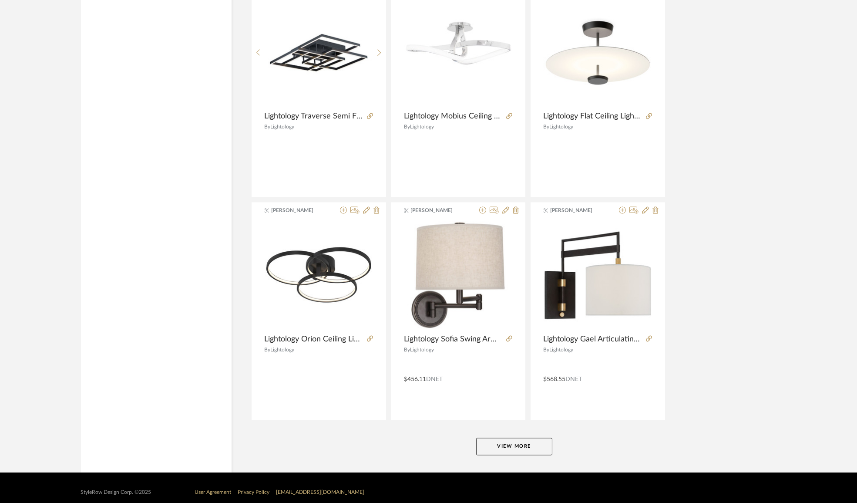
click at [529, 437] on button "View More" at bounding box center [514, 445] width 76 height 17
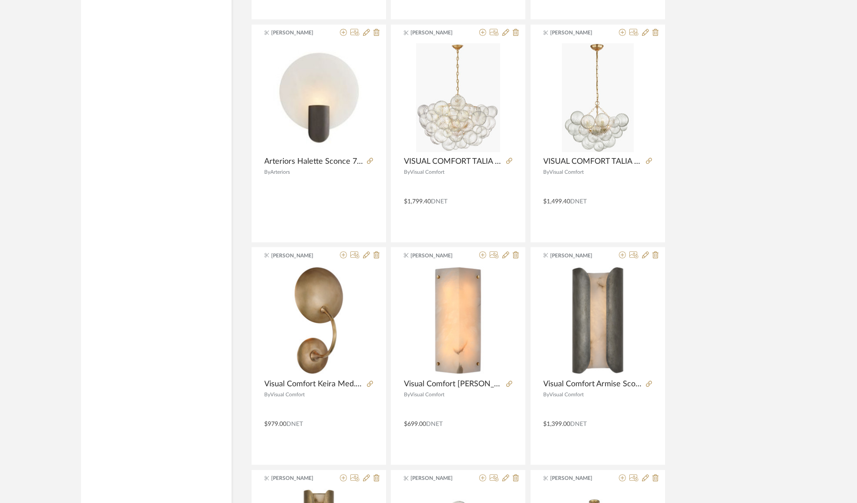
scroll to position [25082, 0]
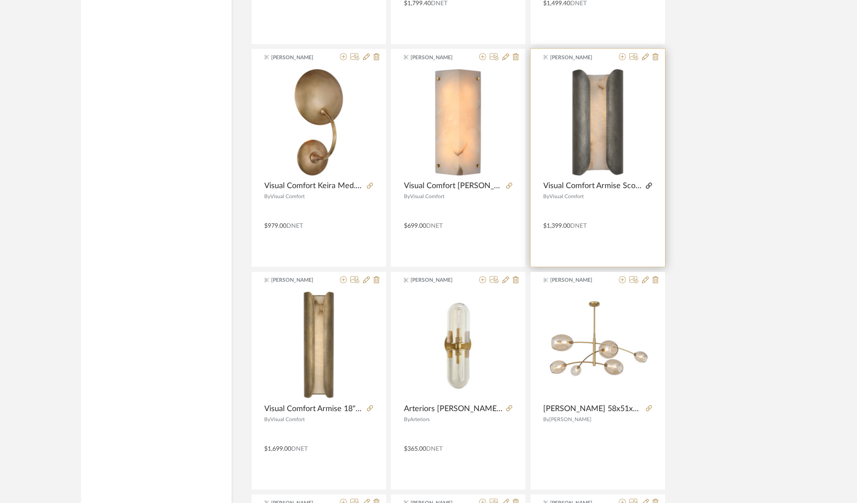
click at [649, 182] on icon at bounding box center [649, 185] width 6 height 6
